Goal: Connect with others: Connect with others

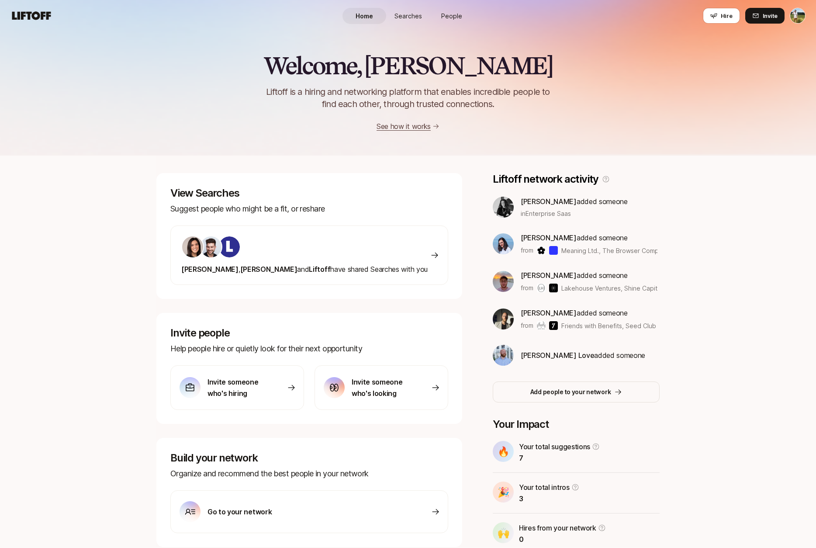
click at [456, 10] on link "People" at bounding box center [452, 16] width 44 height 16
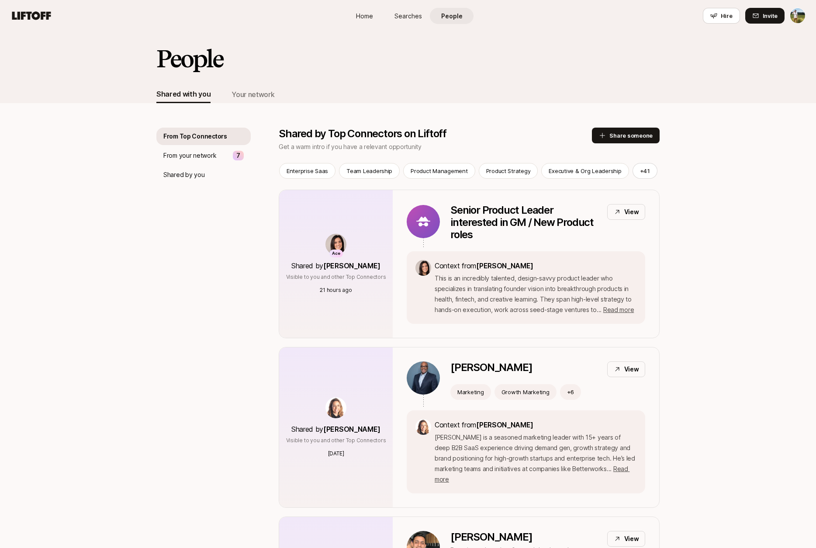
click at [263, 94] on div "Your network" at bounding box center [252, 94] width 43 height 11
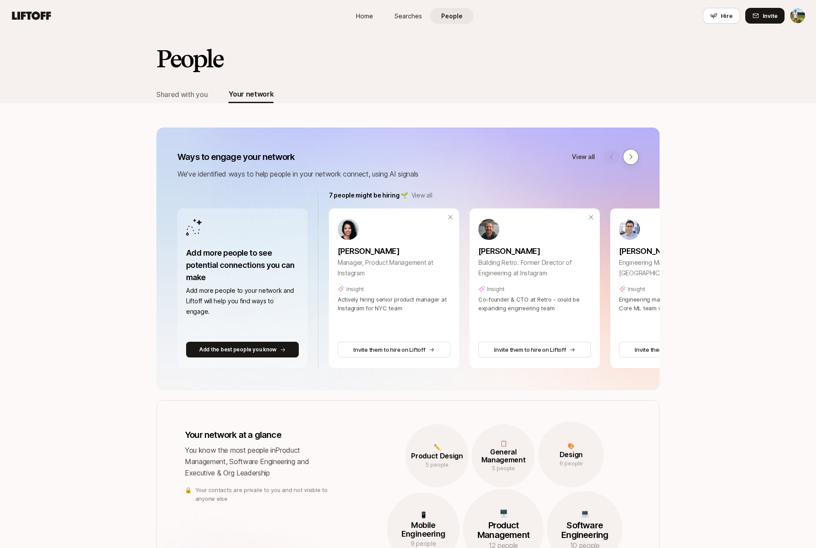
click at [426, 192] on p "View all" at bounding box center [421, 195] width 21 height 10
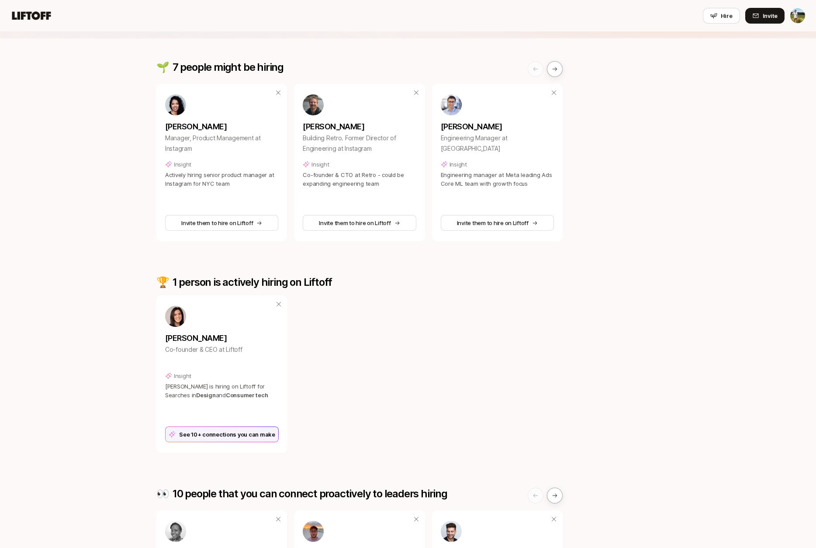
scroll to position [93, 0]
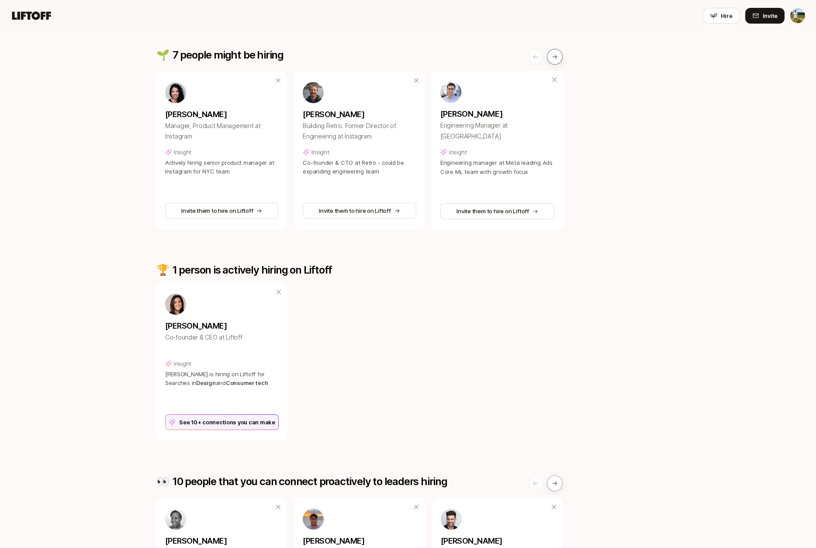
click at [556, 60] on button at bounding box center [555, 57] width 16 height 16
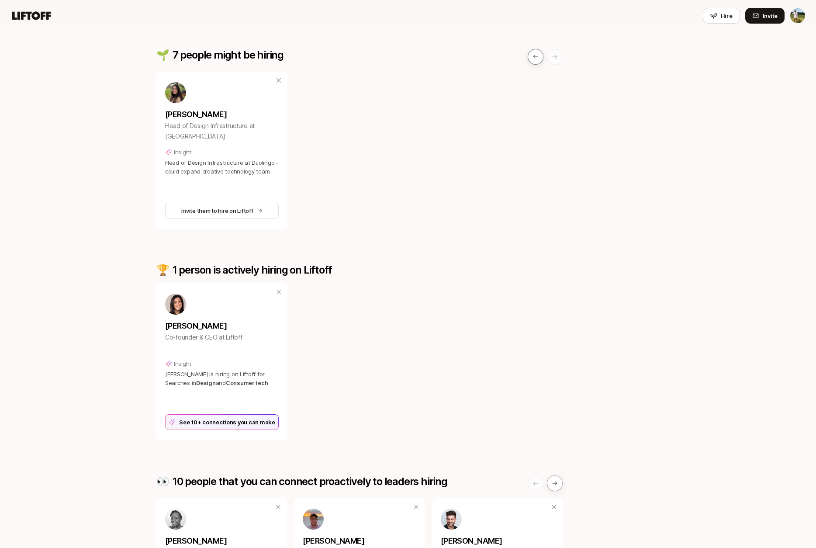
click at [529, 61] on button at bounding box center [536, 57] width 16 height 16
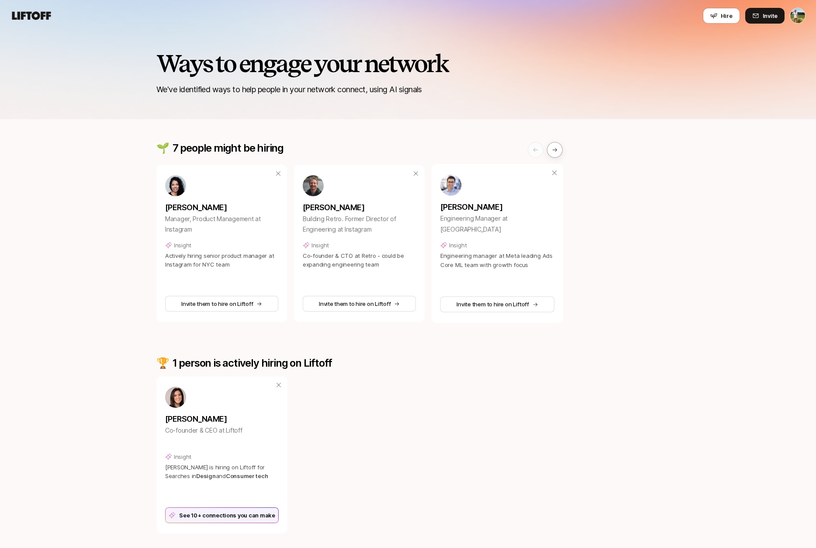
scroll to position [0, 0]
click at [554, 146] on button at bounding box center [555, 150] width 16 height 16
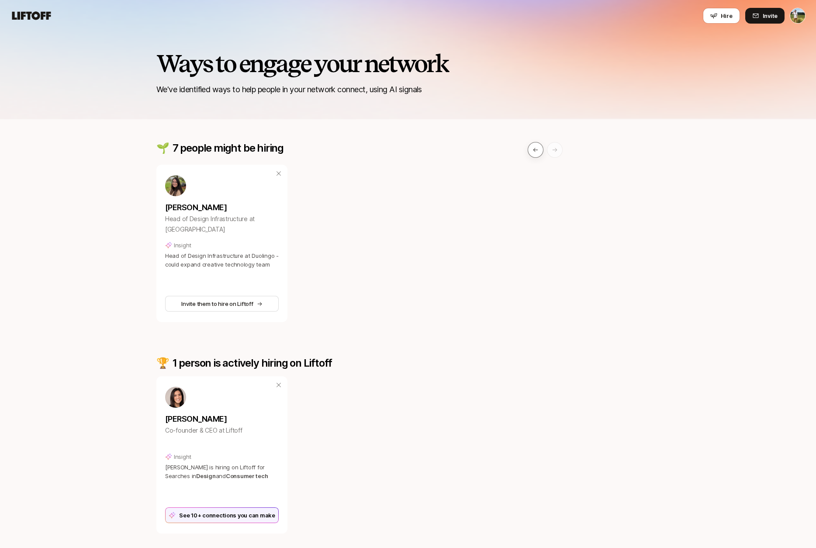
click at [535, 148] on icon at bounding box center [535, 150] width 6 height 6
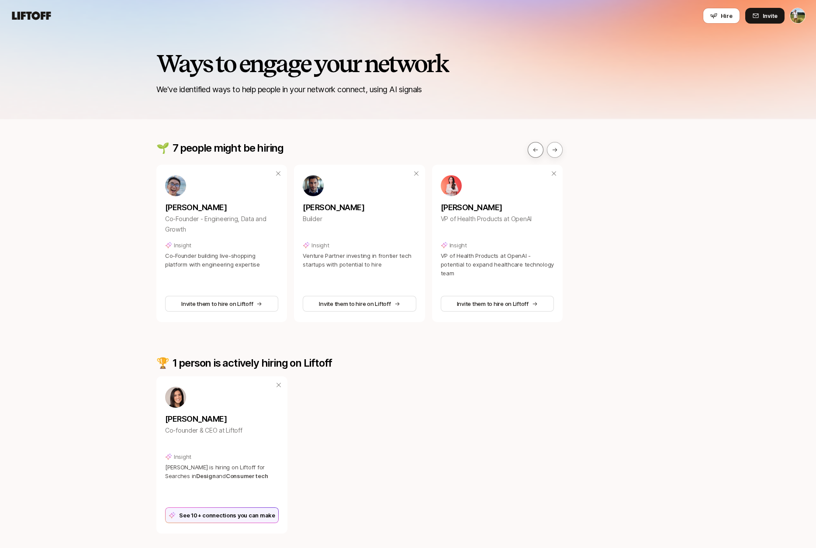
click at [535, 148] on icon at bounding box center [535, 150] width 6 height 6
click at [555, 148] on icon at bounding box center [555, 150] width 6 height 6
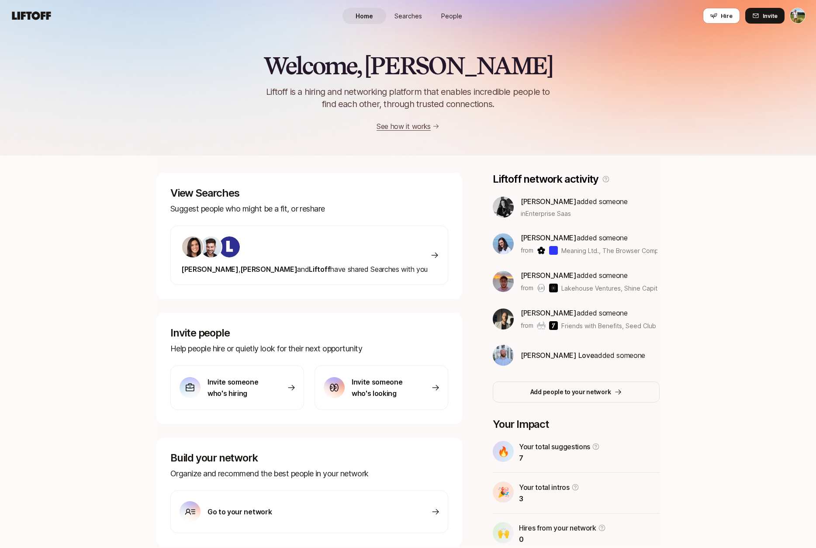
click at [460, 21] on link "People" at bounding box center [452, 16] width 44 height 16
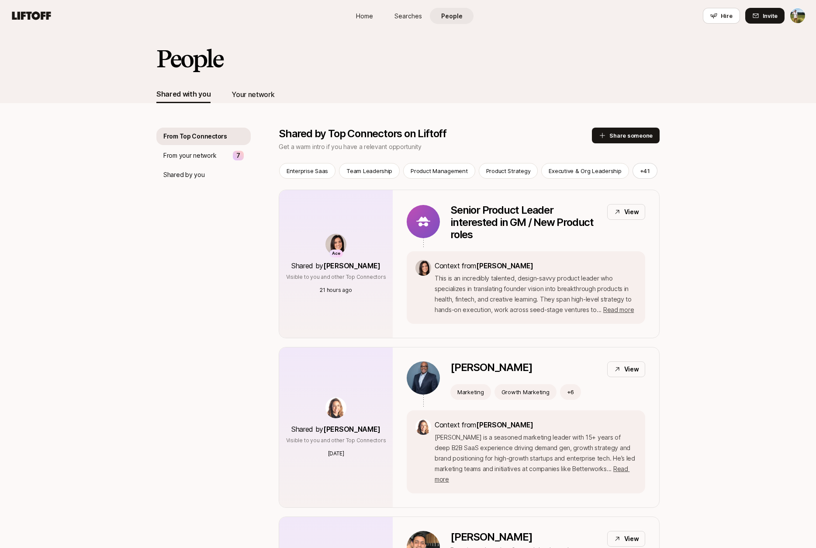
click at [251, 93] on div "Your network" at bounding box center [252, 94] width 43 height 11
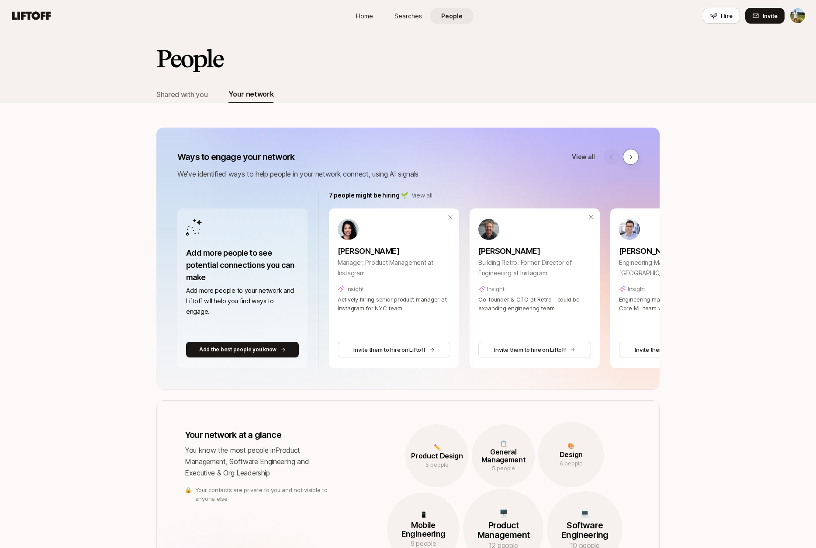
click at [418, 198] on p "View all" at bounding box center [421, 195] width 21 height 10
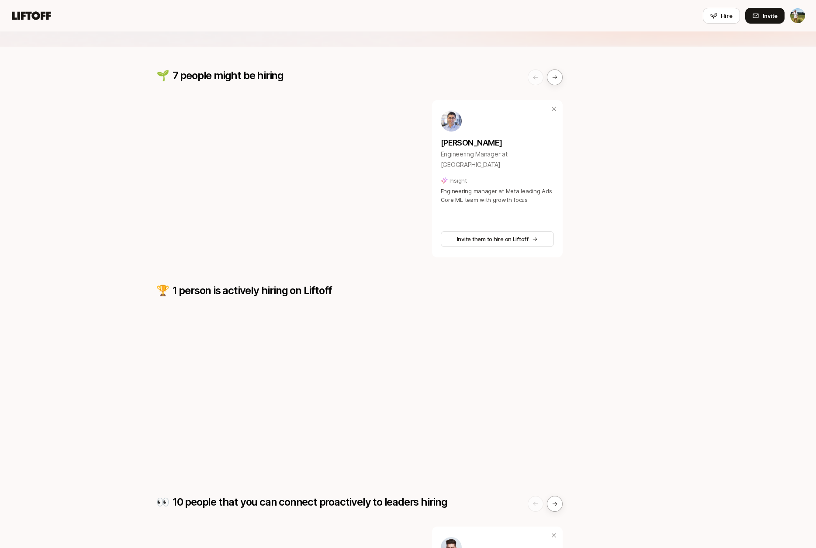
scroll to position [93, 0]
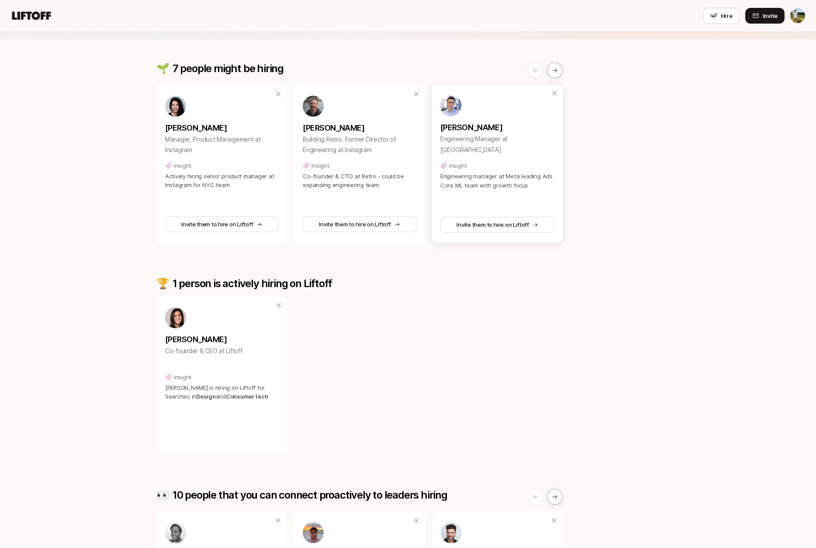
scroll to position [93, 0]
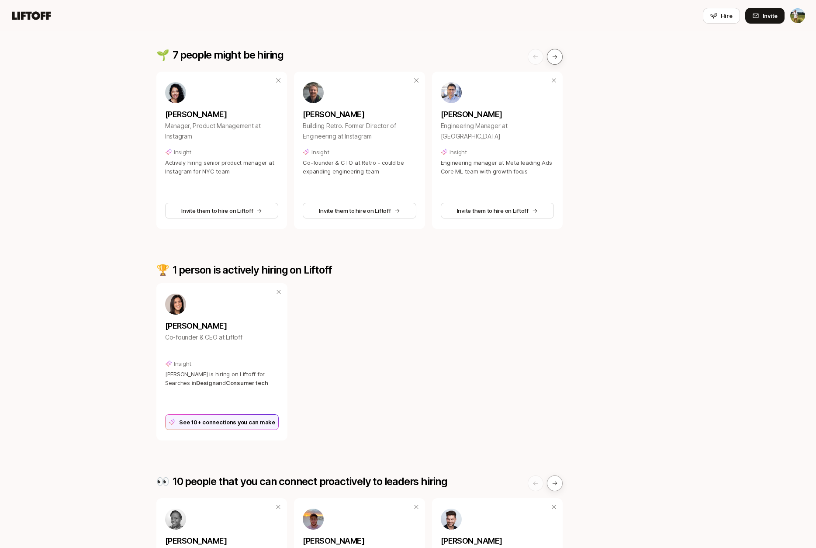
click at [554, 60] on button at bounding box center [555, 57] width 16 height 16
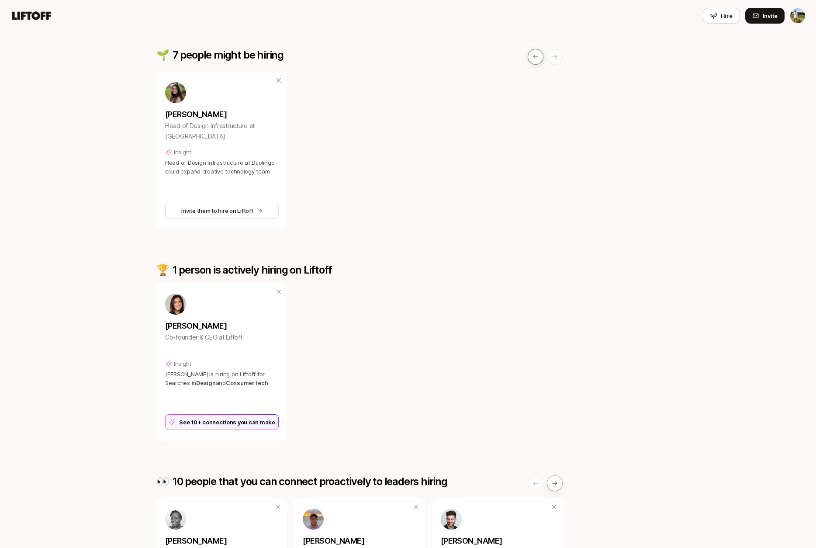
click at [535, 56] on icon at bounding box center [535, 57] width 6 height 6
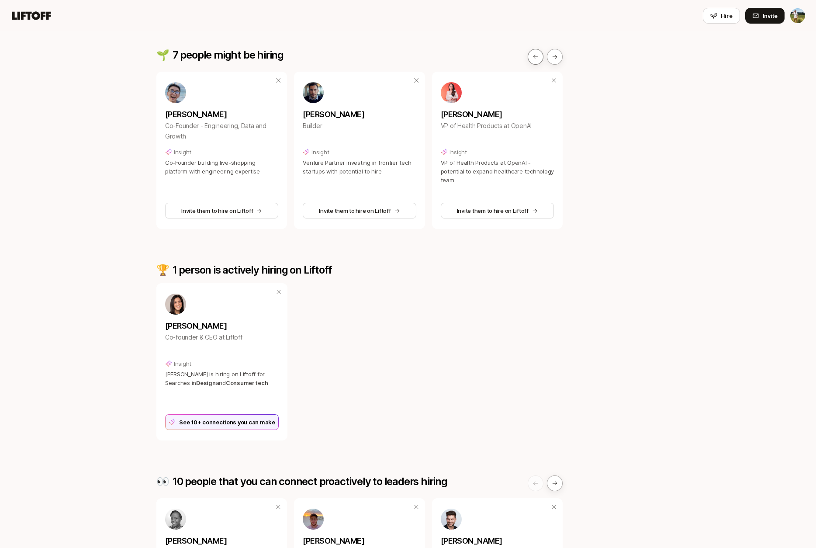
click at [535, 56] on icon at bounding box center [535, 57] width 6 height 6
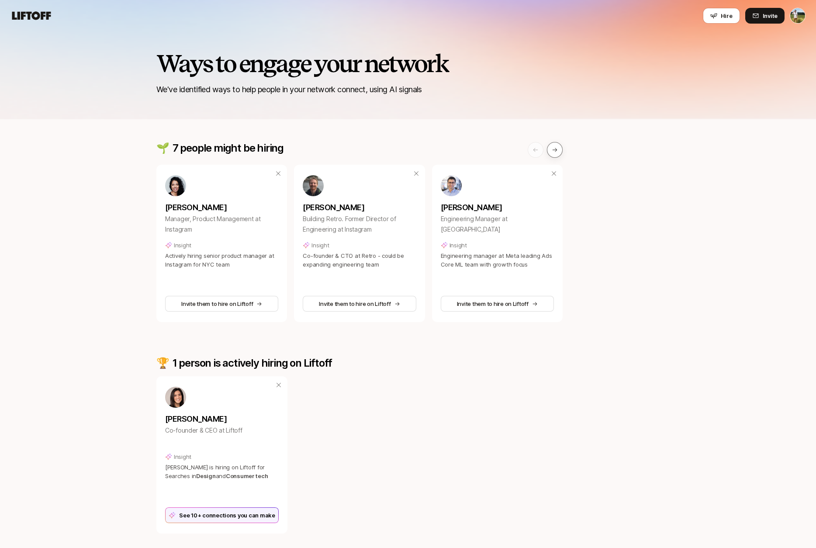
scroll to position [0, 0]
click at [559, 150] on button at bounding box center [555, 150] width 16 height 16
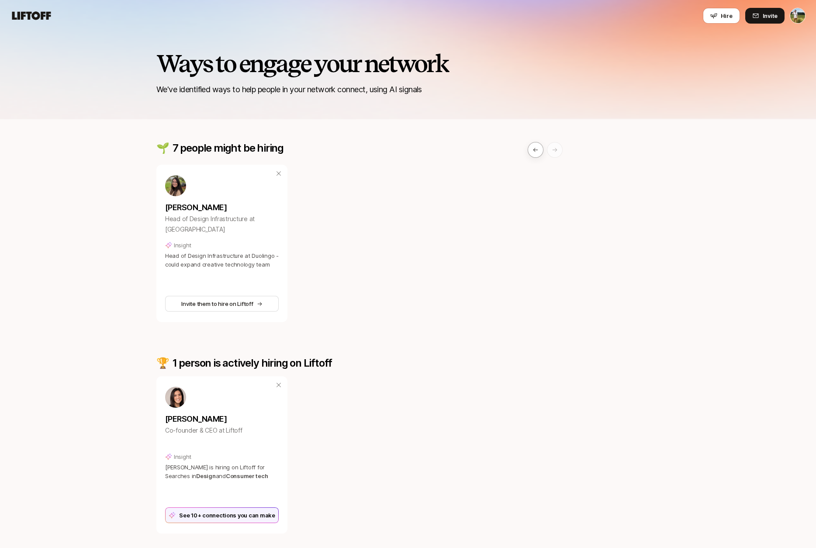
click at [559, 150] on button at bounding box center [555, 150] width 16 height 16
click at [538, 150] on icon at bounding box center [535, 150] width 6 height 6
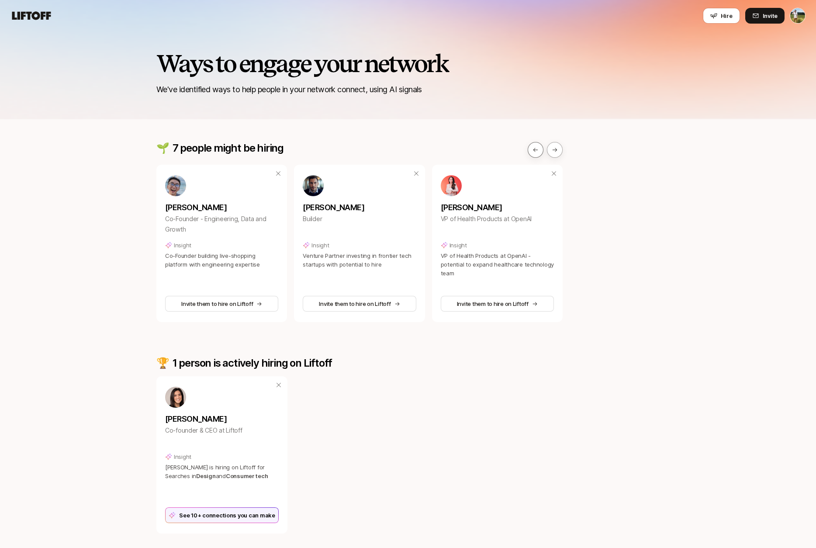
click at [538, 150] on icon at bounding box center [535, 150] width 6 height 6
click at [562, 151] on button at bounding box center [555, 150] width 16 height 16
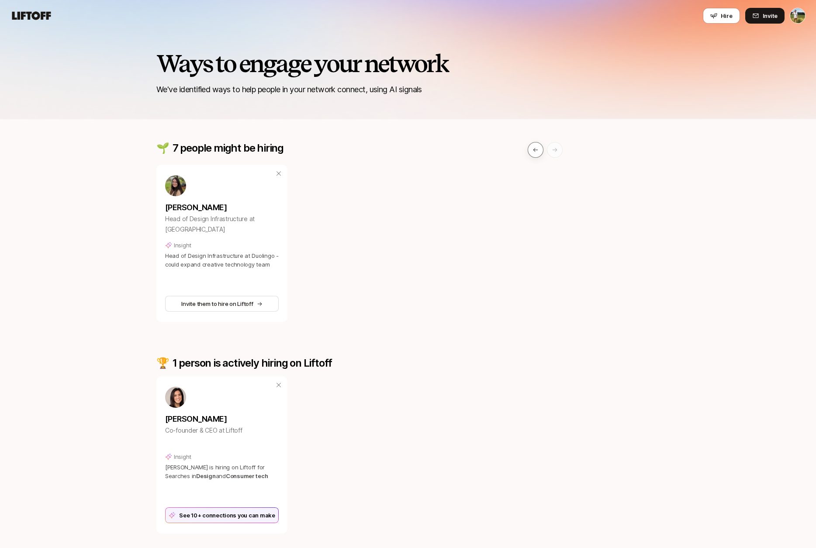
click at [533, 151] on icon at bounding box center [535, 150] width 6 height 6
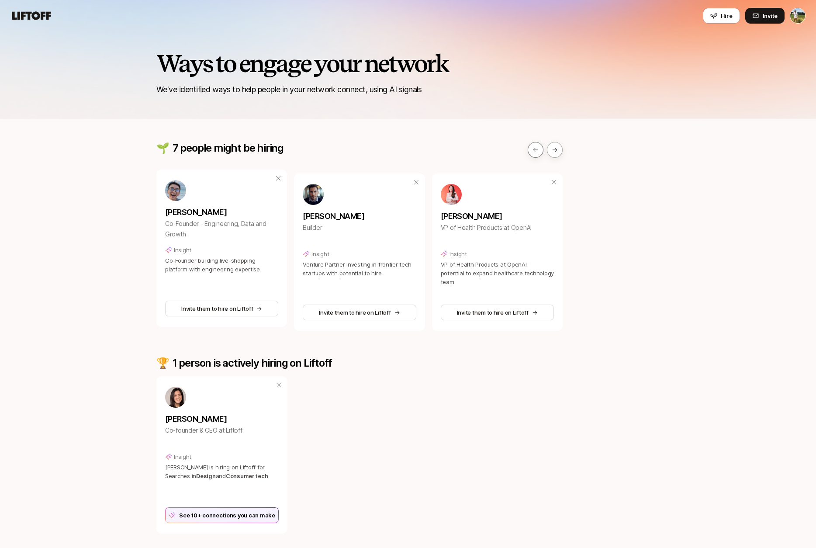
click at [533, 151] on icon at bounding box center [535, 150] width 6 height 6
